Goal: Task Accomplishment & Management: Manage account settings

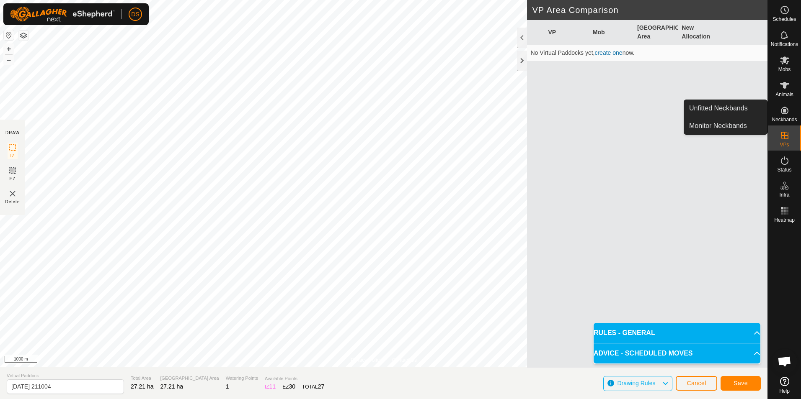
drag, startPoint x: 787, startPoint y: 122, endPoint x: 786, endPoint y: 113, distance: 9.3
click at [786, 113] on icon at bounding box center [784, 111] width 10 height 10
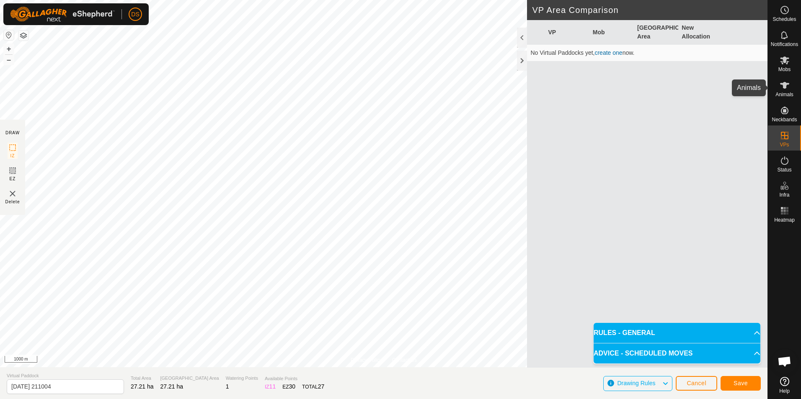
click at [784, 85] on icon at bounding box center [784, 85] width 9 height 7
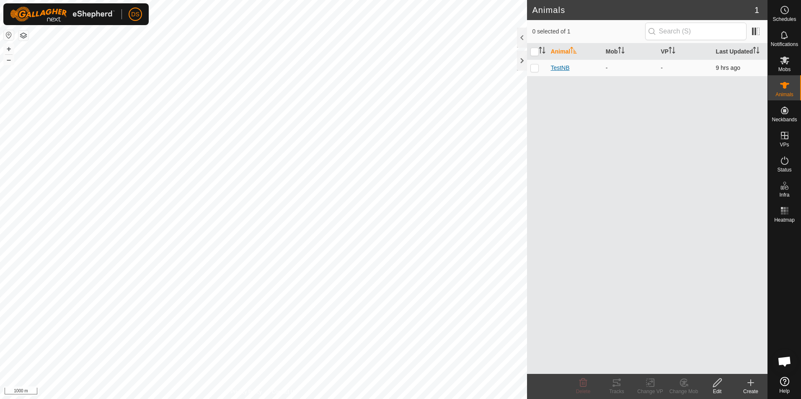
click at [567, 68] on span "TestNB" at bounding box center [559, 68] width 19 height 9
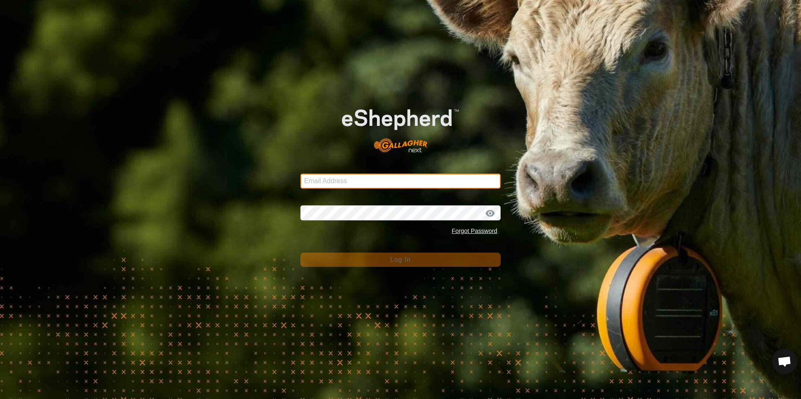
click at [365, 180] on input "Email Address" at bounding box center [400, 181] width 200 height 15
type input "[EMAIL_ADDRESS][DOMAIN_NAME]"
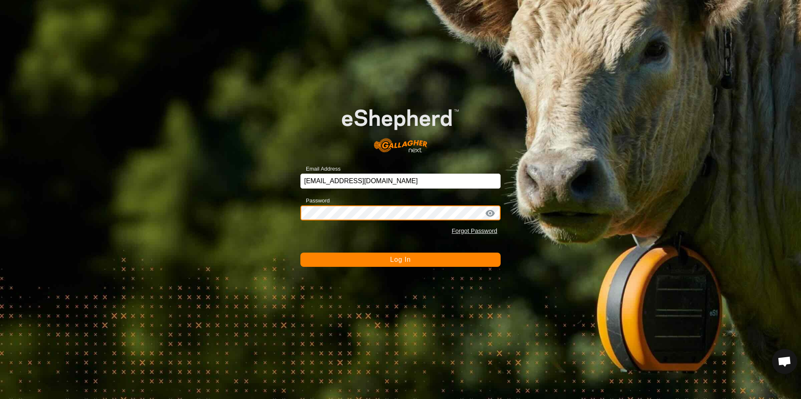
click at [300, 253] on button "Log In" at bounding box center [400, 260] width 200 height 14
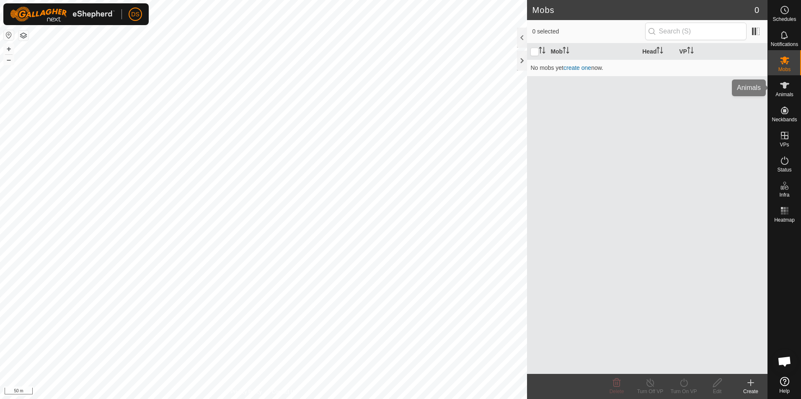
click at [785, 87] on icon at bounding box center [784, 85] width 9 height 7
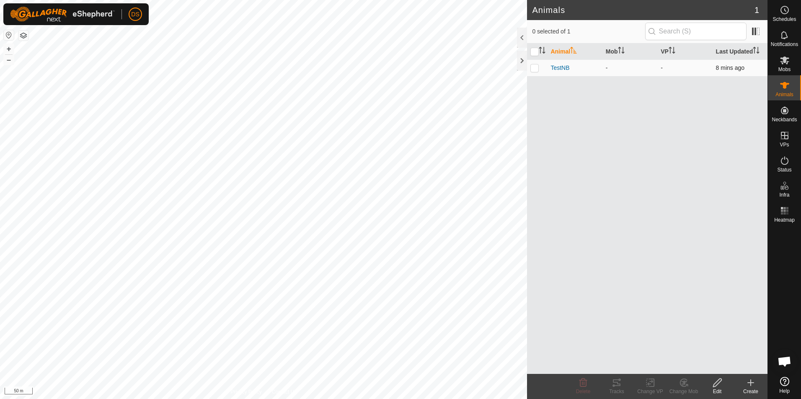
click at [571, 68] on div "TestNB" at bounding box center [574, 68] width 48 height 9
click at [560, 68] on span "TestNB" at bounding box center [559, 68] width 19 height 9
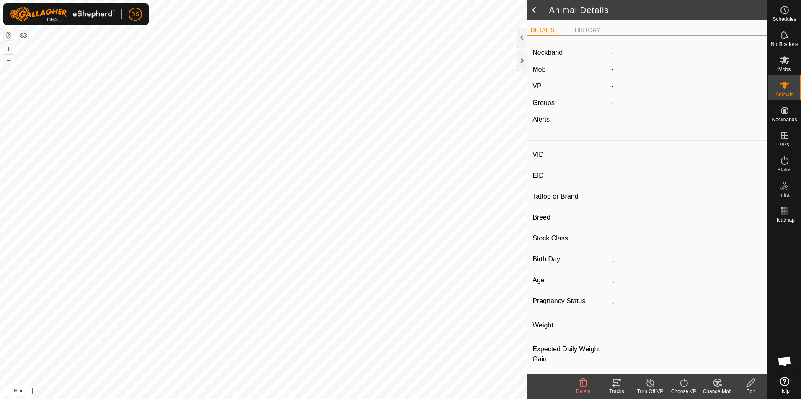
type input "TestNB"
type input "-"
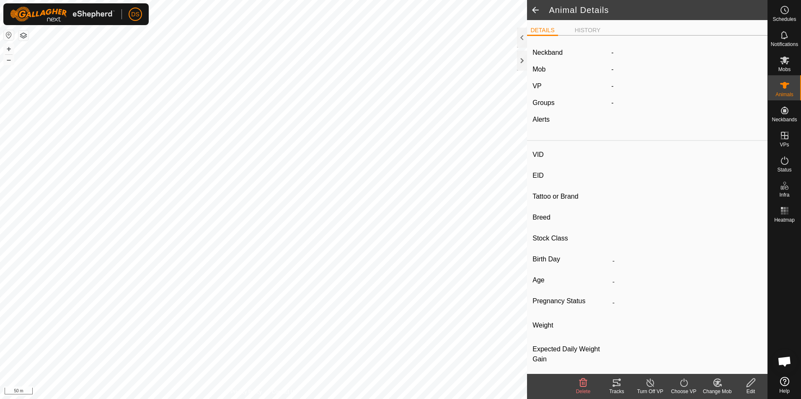
type input "0 kg"
type input "-"
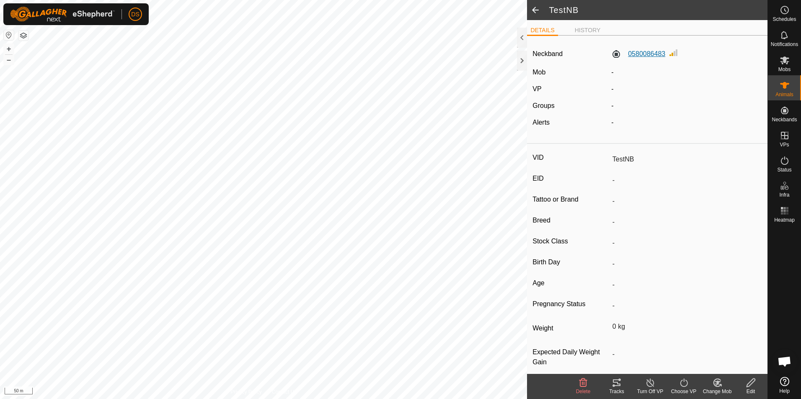
click at [647, 52] on label "0580086483" at bounding box center [638, 54] width 54 height 10
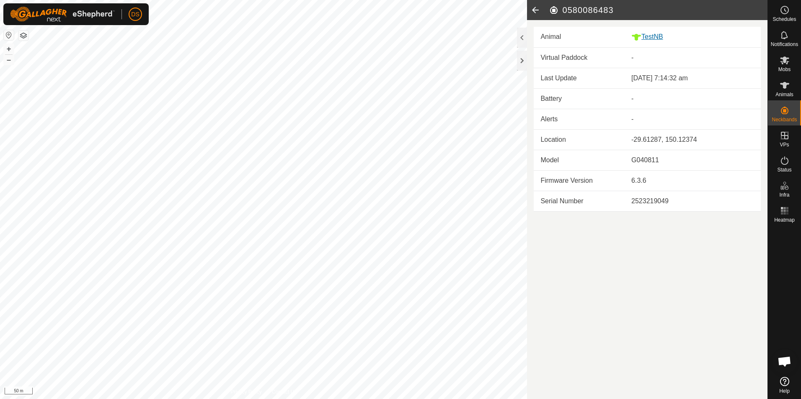
click at [655, 36] on div "TestNB" at bounding box center [692, 37] width 123 height 10
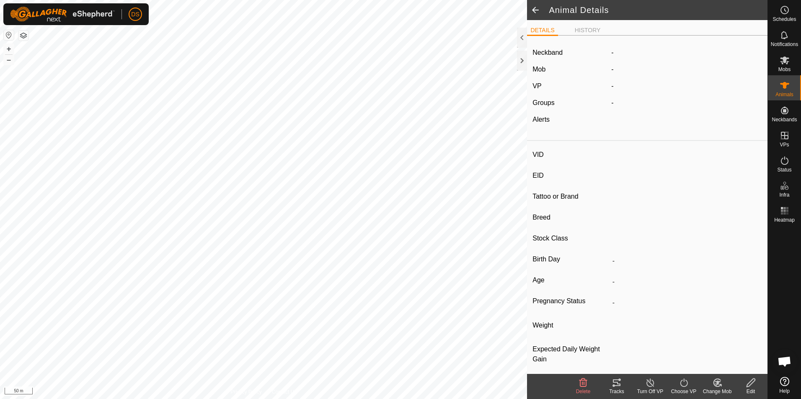
type input "TestNB"
type input "-"
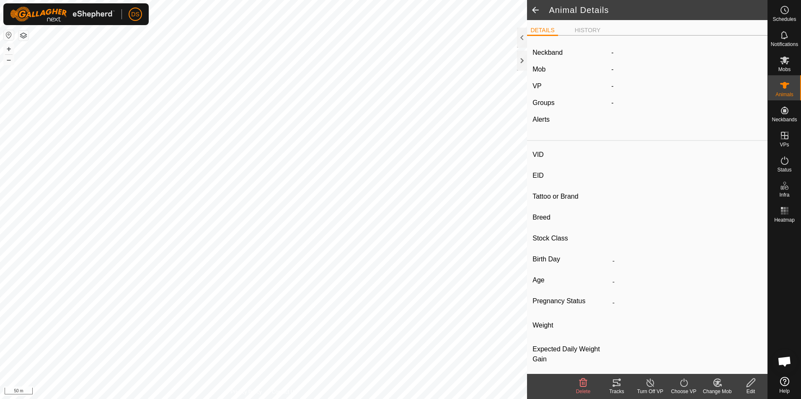
type input "0 kg"
type input "-"
